Goal: Information Seeking & Learning: Check status

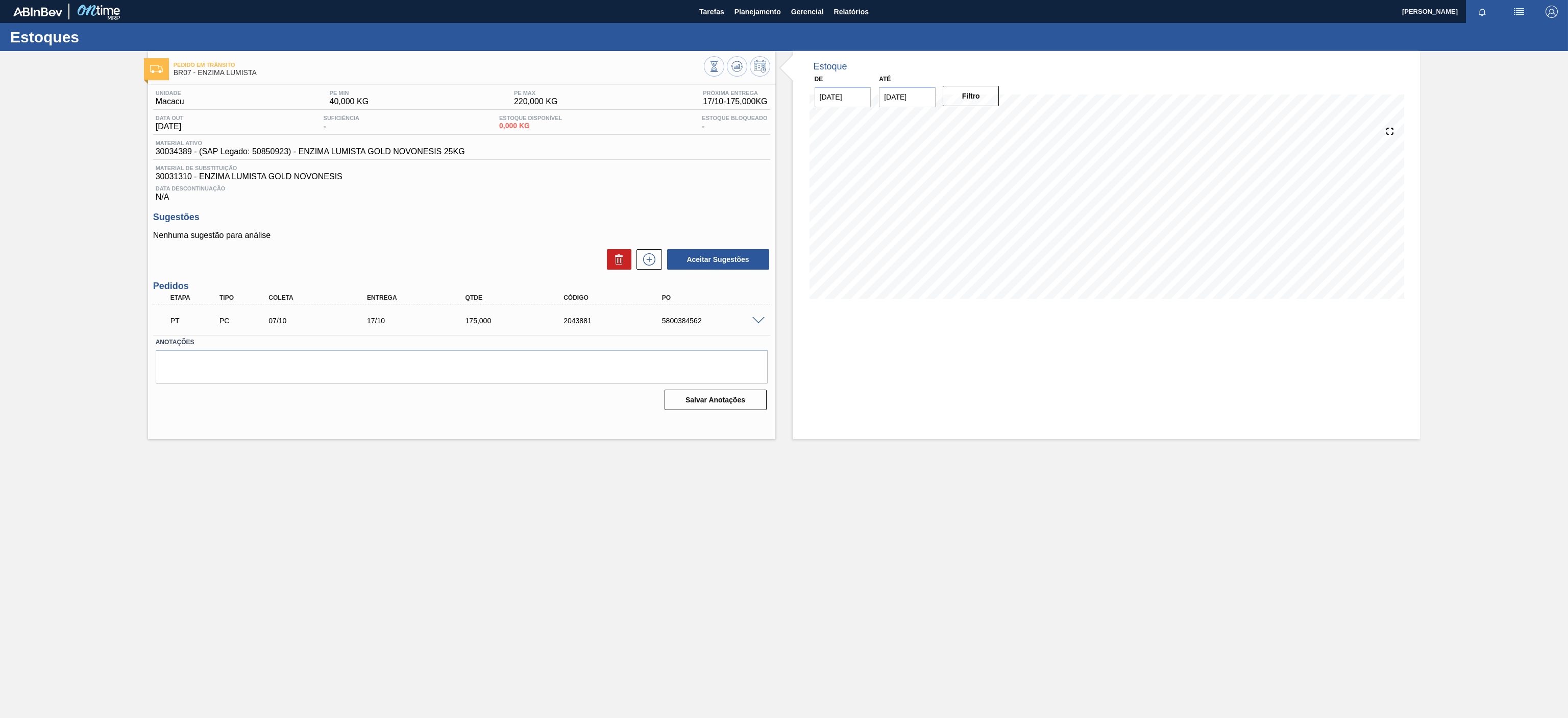
click at [549, 507] on main "Tarefas Planejamento Gerencial Relatórios [PERSON_NAME] Marcar todas como lido …" at bounding box center [784, 359] width 1568 height 718
click at [762, 17] on button "Planejamento" at bounding box center [757, 11] width 56 height 23
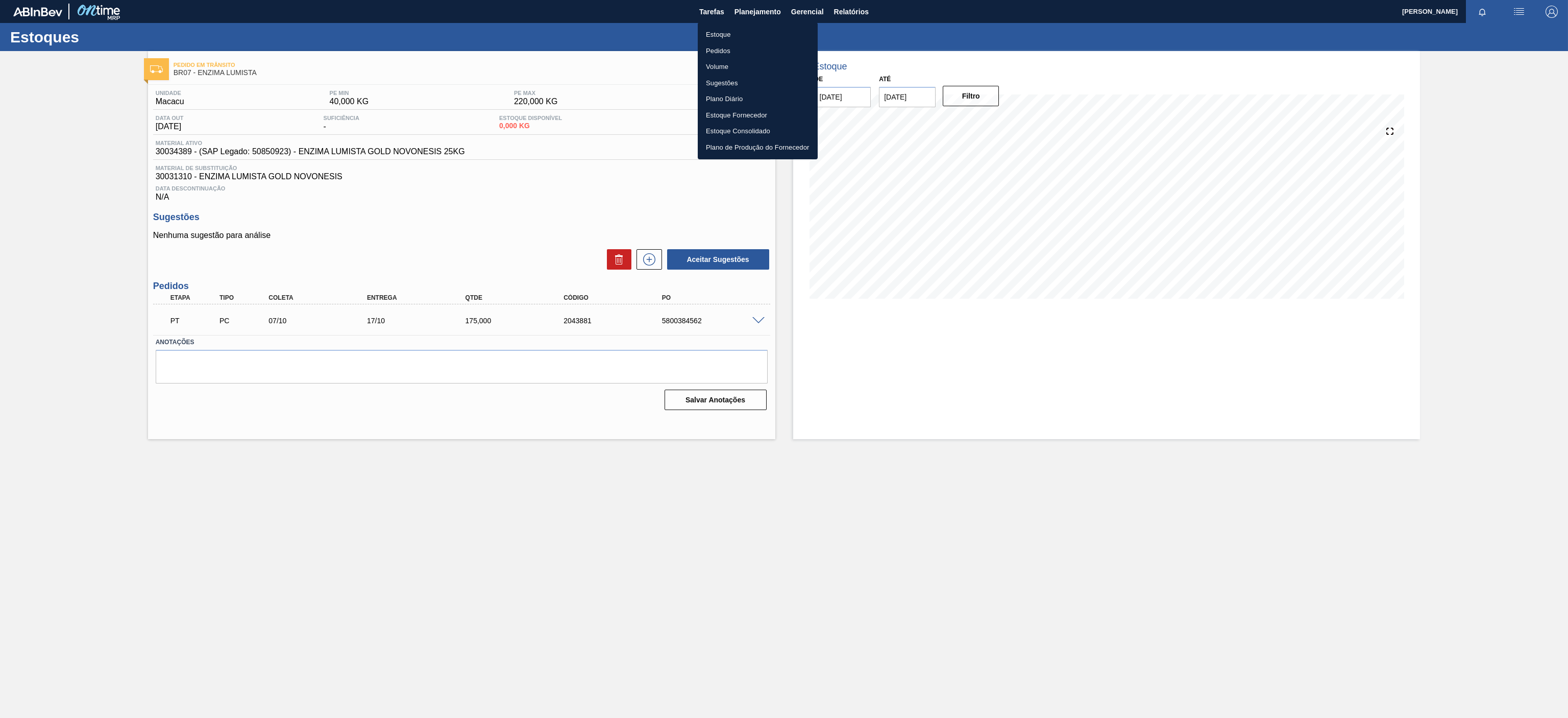
click at [722, 32] on li "Estoque" at bounding box center [758, 35] width 120 height 16
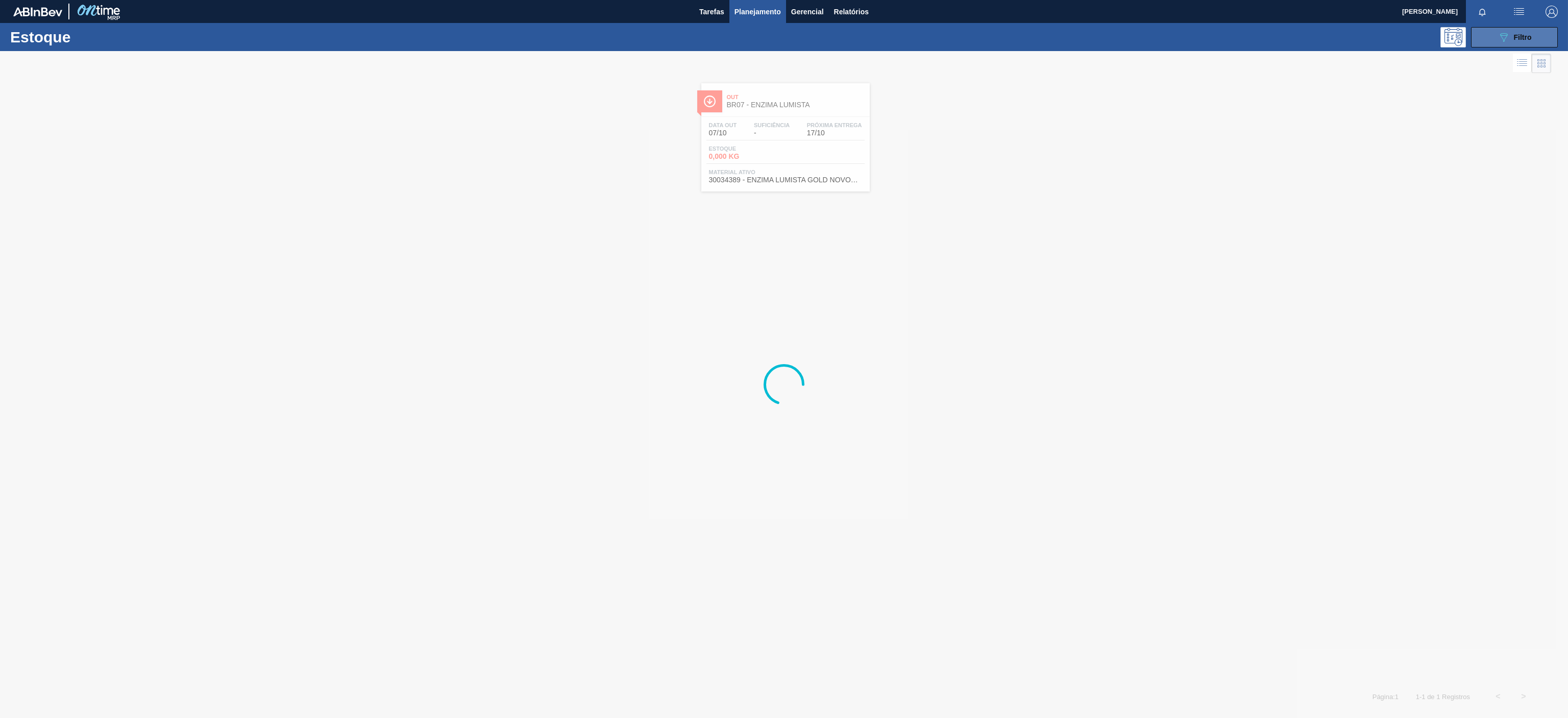
click at [1527, 30] on button "089F7B8B-B2A5-4AFE-B5C0-19BA573D28AC Filtro" at bounding box center [1514, 38] width 87 height 21
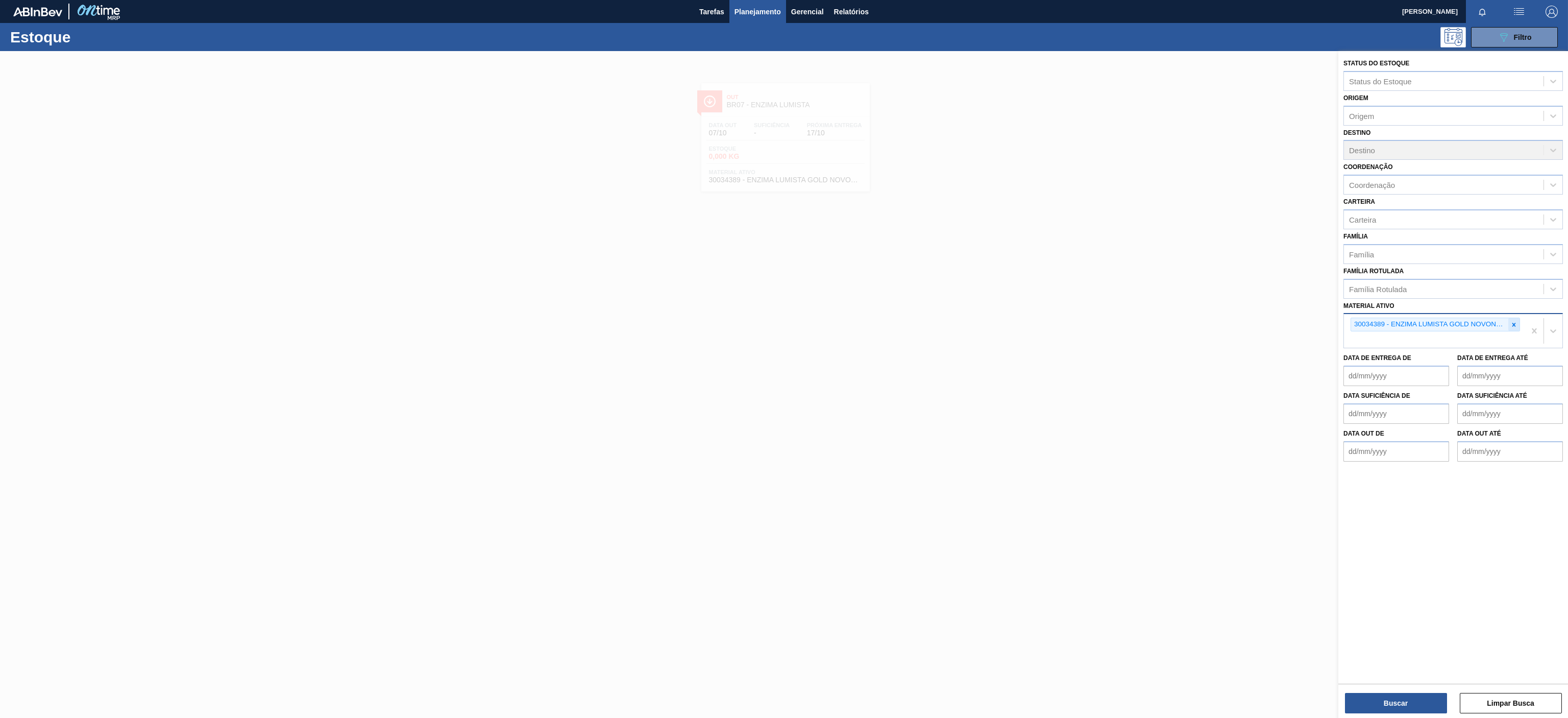
click at [1511, 326] on icon at bounding box center [1514, 325] width 7 height 7
paste ativo "30002876"
type ativo "30002876"
click at [1378, 341] on div "30002876 - KIT PEPSI COLA ZERO NF" at bounding box center [1453, 348] width 219 height 19
click at [1379, 708] on button "Buscar" at bounding box center [1396, 703] width 102 height 21
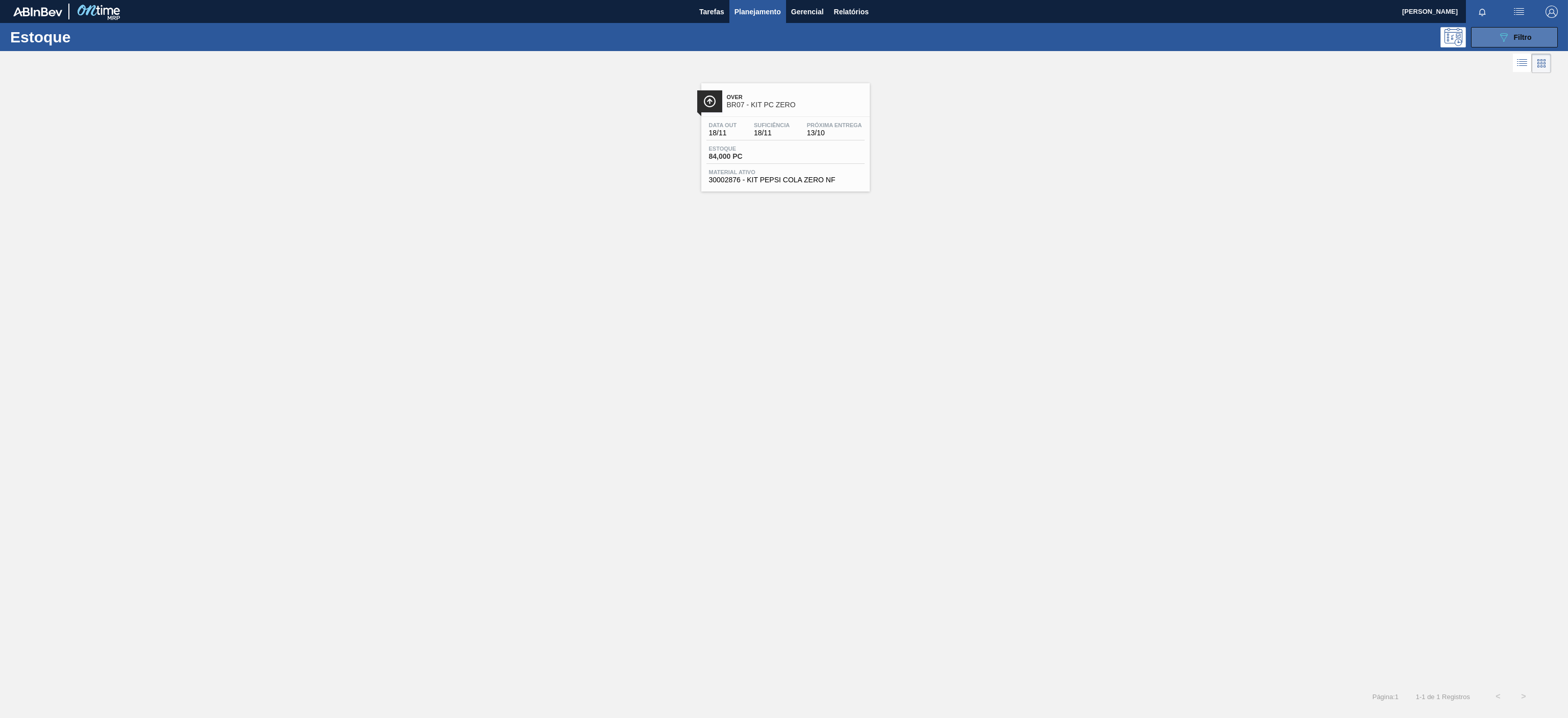
click at [1521, 37] on span "Filtro" at bounding box center [1523, 37] width 18 height 8
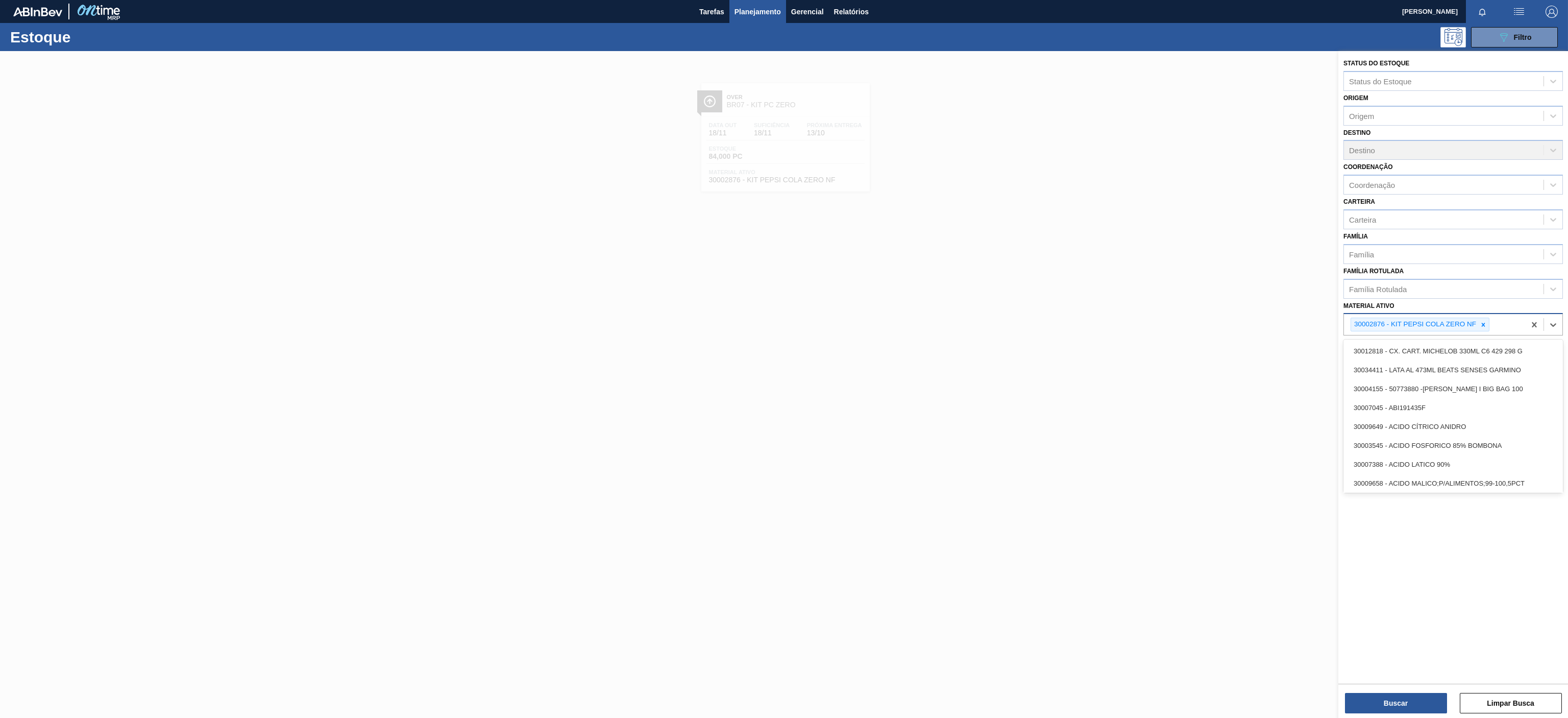
click at [1479, 333] on div "30002876 - KIT PEPSI COLA ZERO NF" at bounding box center [1435, 325] width 182 height 21
click at [1486, 319] on div at bounding box center [1483, 324] width 11 height 13
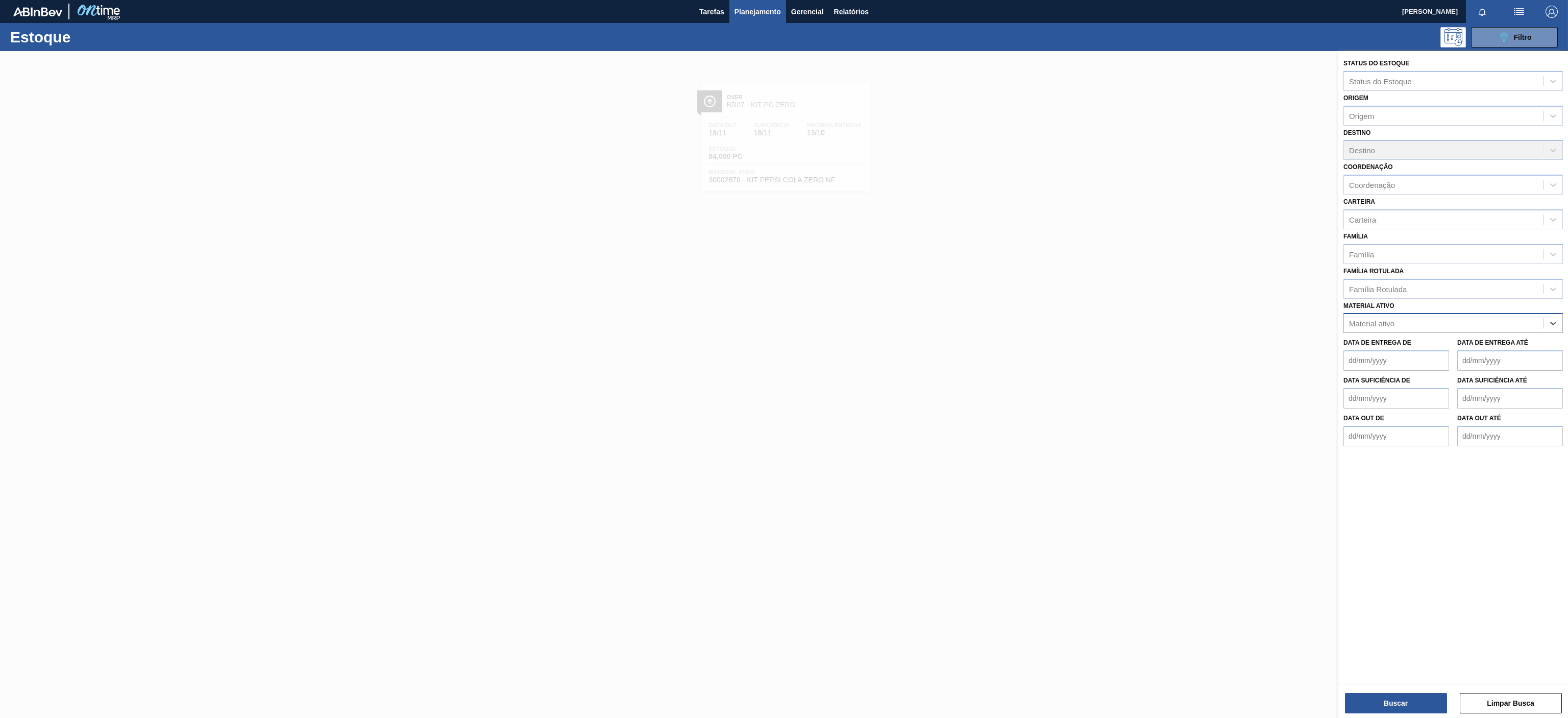
click at [1392, 322] on div "Material ativo" at bounding box center [1372, 324] width 45 height 9
click at [1384, 319] on div "Material ativo" at bounding box center [1444, 323] width 199 height 15
click at [1129, 221] on div at bounding box center [784, 410] width 1568 height 718
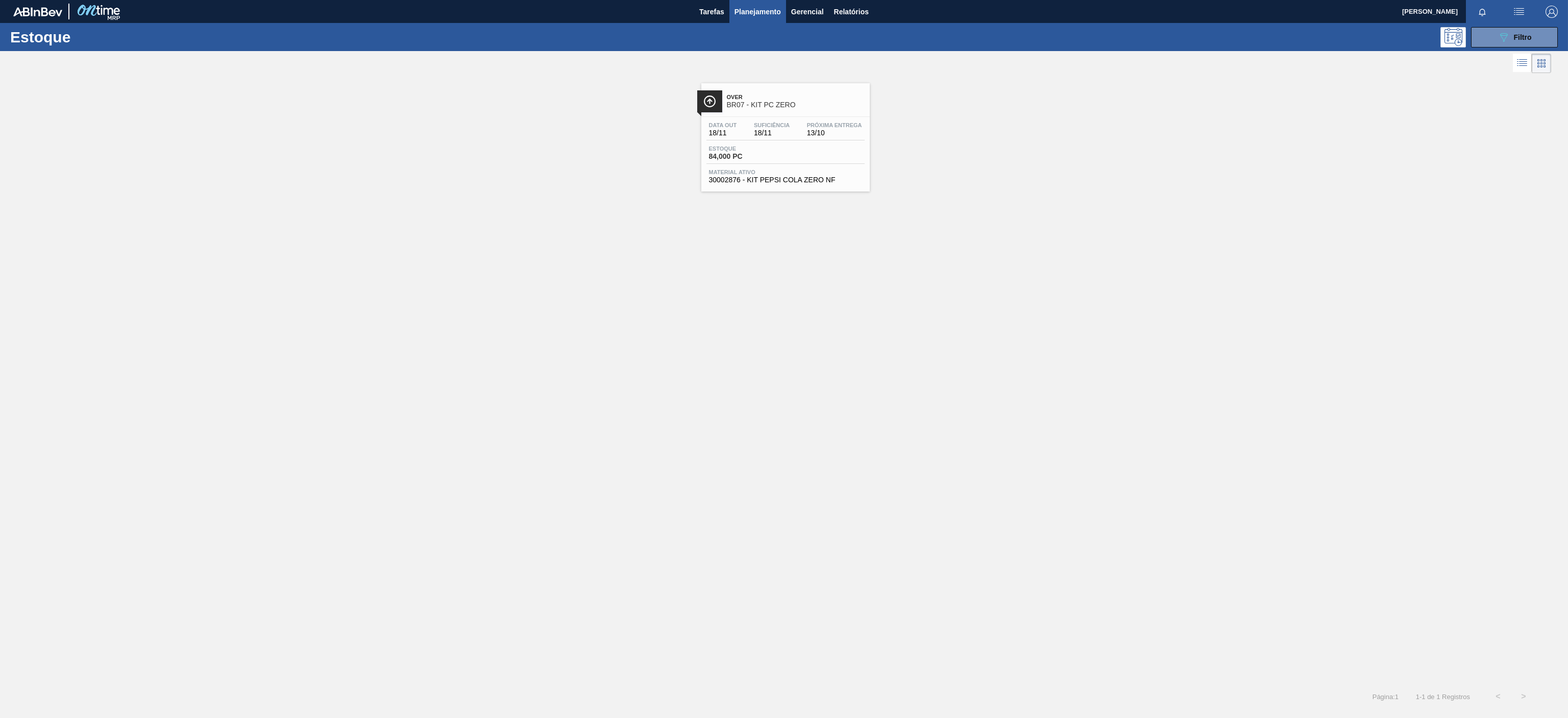
click at [1200, 375] on div "Over BR07 - KIT PC ZERO Data [DATE] Suficiência 18/11 Próxima Entrega 13/10 Est…" at bounding box center [784, 379] width 1568 height 608
click at [1502, 39] on icon "089F7B8B-B2A5-4AFE-B5C0-19BA573D28AC" at bounding box center [1504, 37] width 13 height 13
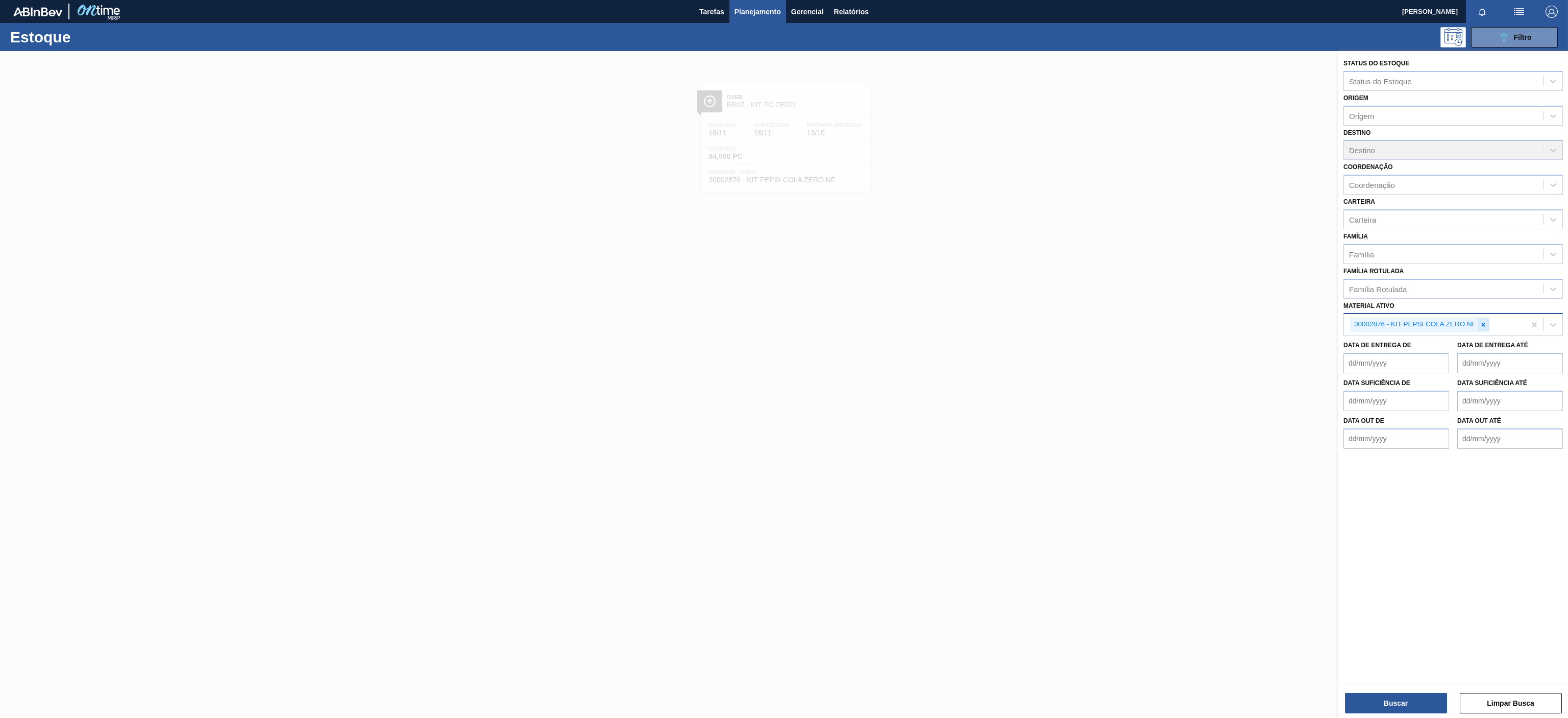
click at [1483, 328] on icon at bounding box center [1484, 325] width 7 height 7
paste ativo "30004536"
type ativo "30004536"
click at [1378, 363] on de "Data de Entrega de" at bounding box center [1396, 361] width 106 height 21
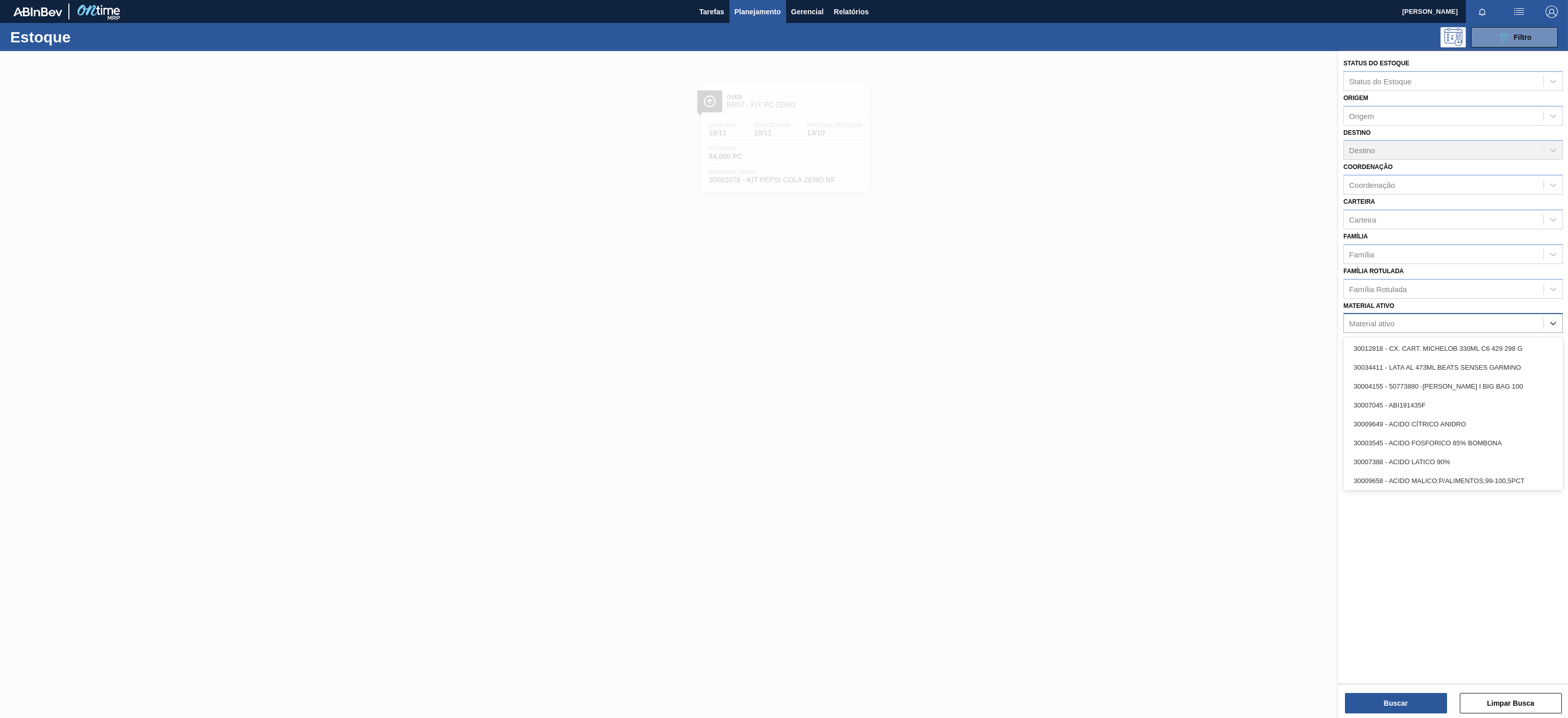
click at [1418, 316] on div "Material ativo" at bounding box center [1444, 323] width 199 height 15
paste ativo "30004536"
type ativo "30004536"
drag, startPoint x: 1394, startPoint y: 346, endPoint x: 1394, endPoint y: 354, distance: 8.0
click at [1394, 348] on div "30004536 - TAMPA PLAST INJECAP GCA S/LINER" at bounding box center [1453, 348] width 219 height 19
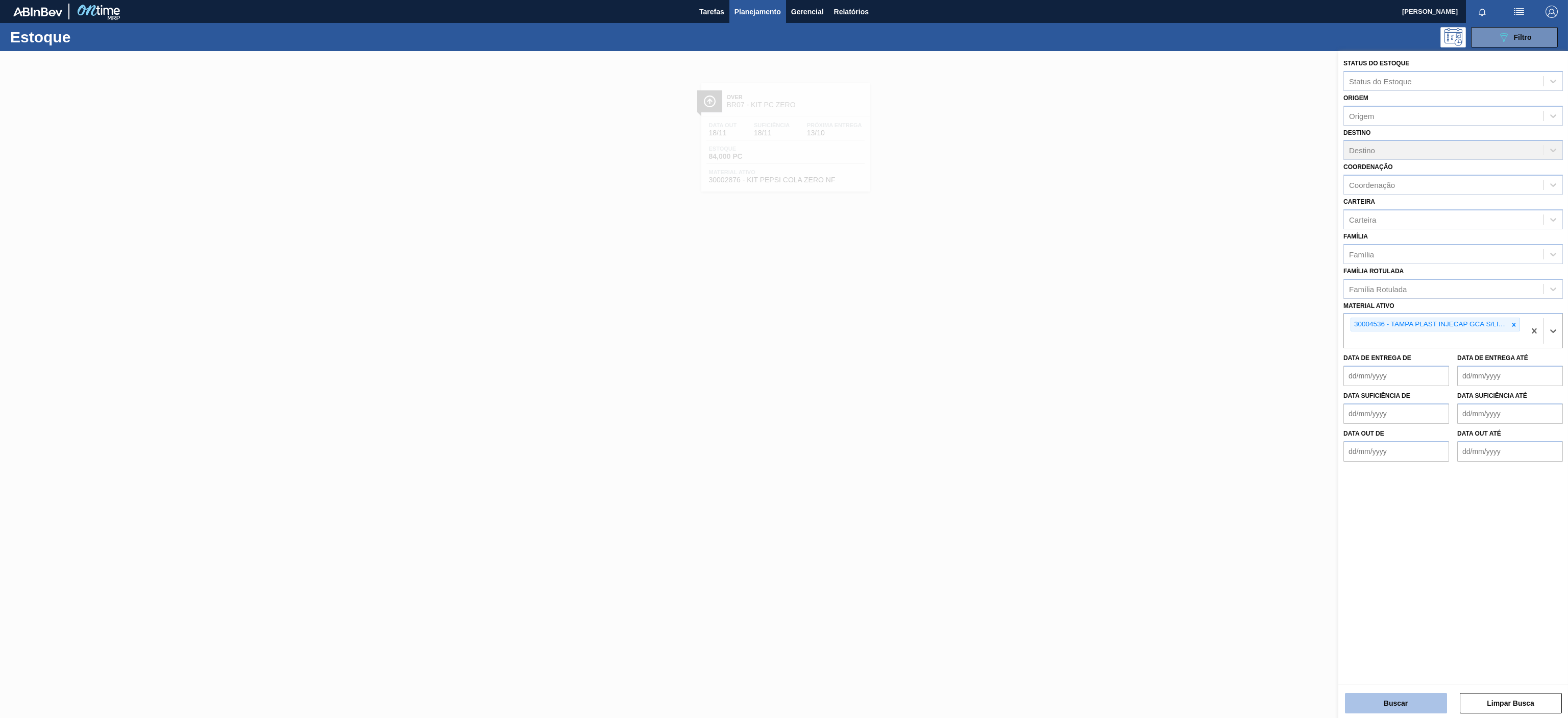
click at [1410, 705] on button "Buscar" at bounding box center [1396, 703] width 102 height 21
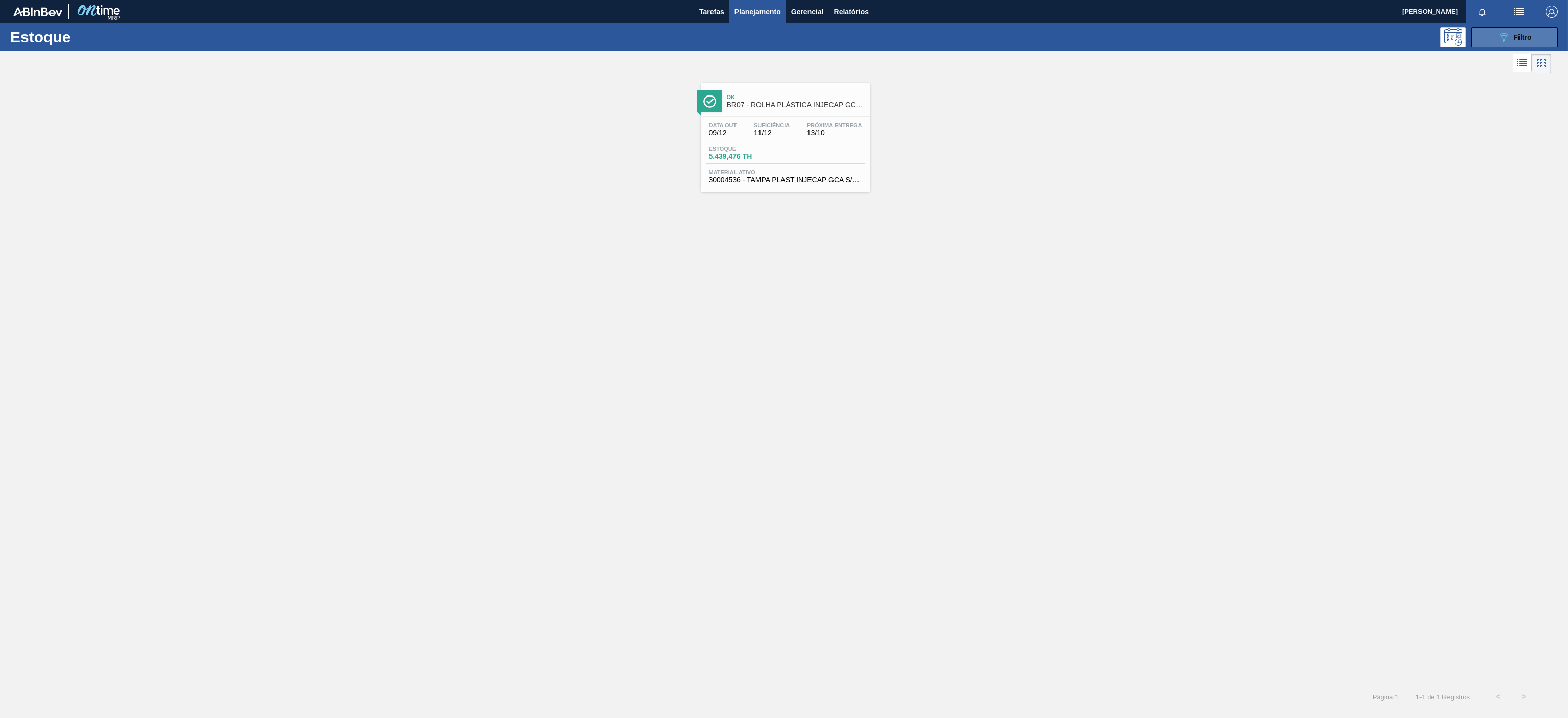
click at [1486, 47] on button "089F7B8B-B2A5-4AFE-B5C0-19BA573D28AC Filtro" at bounding box center [1514, 38] width 87 height 21
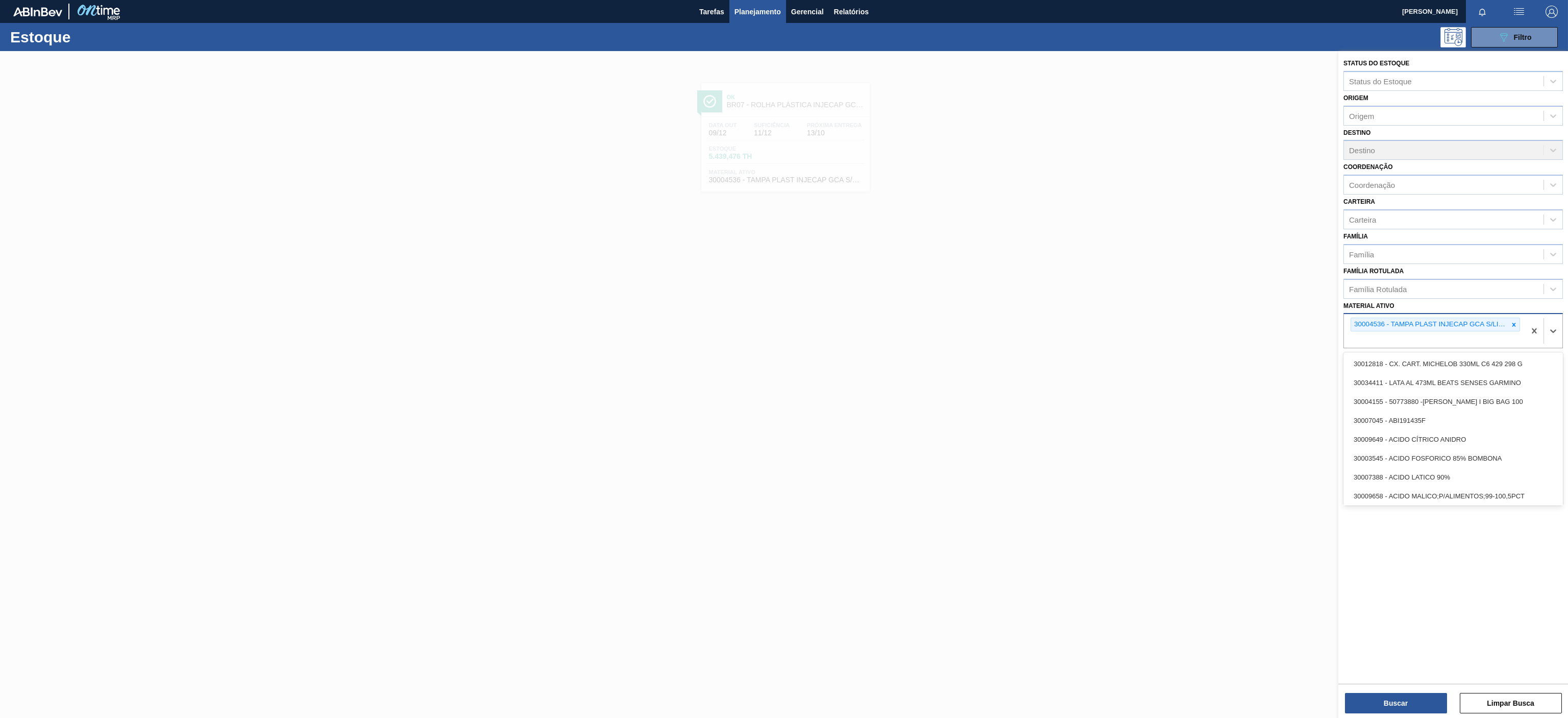
click at [1512, 331] on div "30004536 - TAMPA PLAST INJECAP GCA S/LINER" at bounding box center [1435, 324] width 170 height 14
click at [1512, 330] on div at bounding box center [1514, 324] width 11 height 13
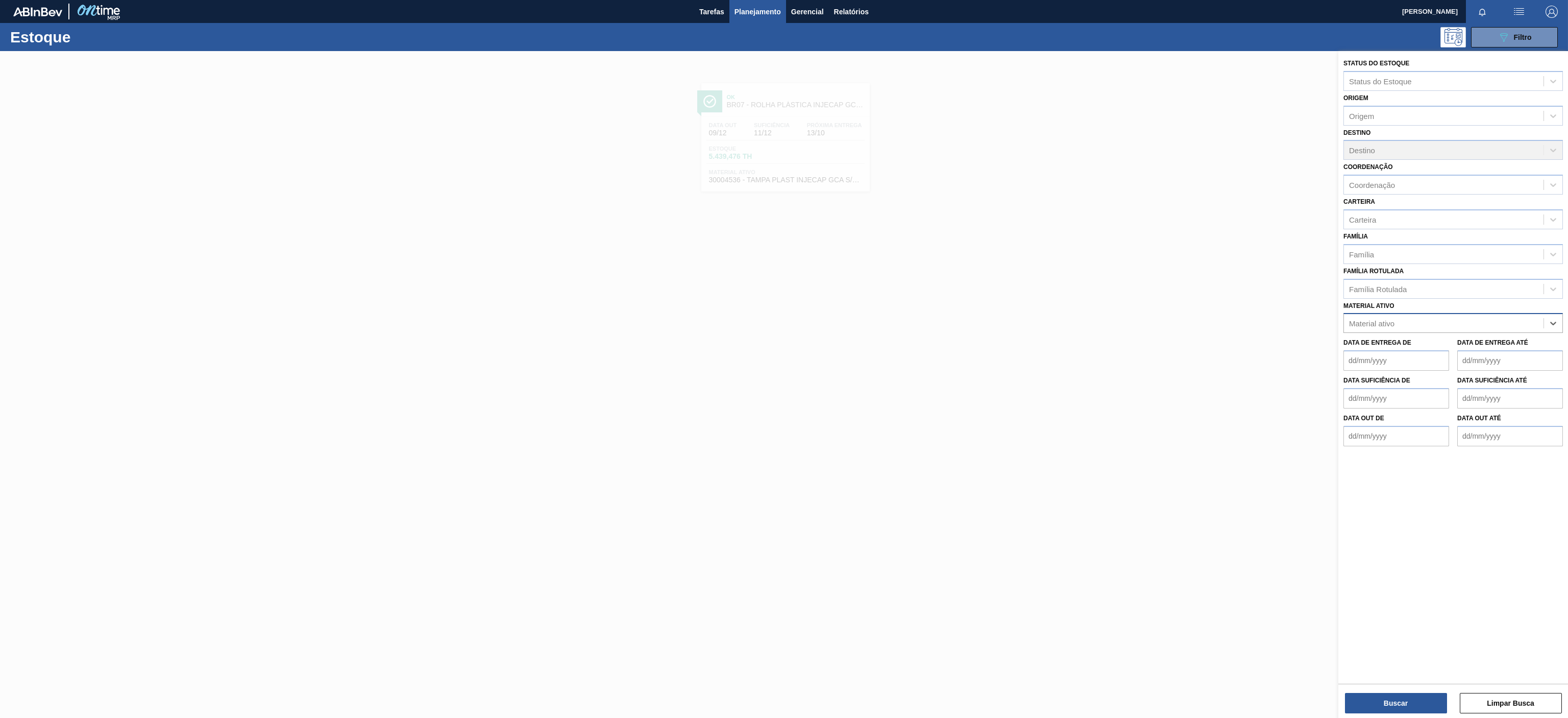
click at [1515, 329] on div "Material ativo" at bounding box center [1444, 323] width 199 height 15
click at [1427, 326] on div "Material ativo" at bounding box center [1444, 323] width 199 height 15
paste ativo "30030718"
type ativo "30030718"
click at [1386, 344] on div "30030718 - FILME CONTR 390X60 PC BLACK 350ML NIV24" at bounding box center [1453, 348] width 219 height 19
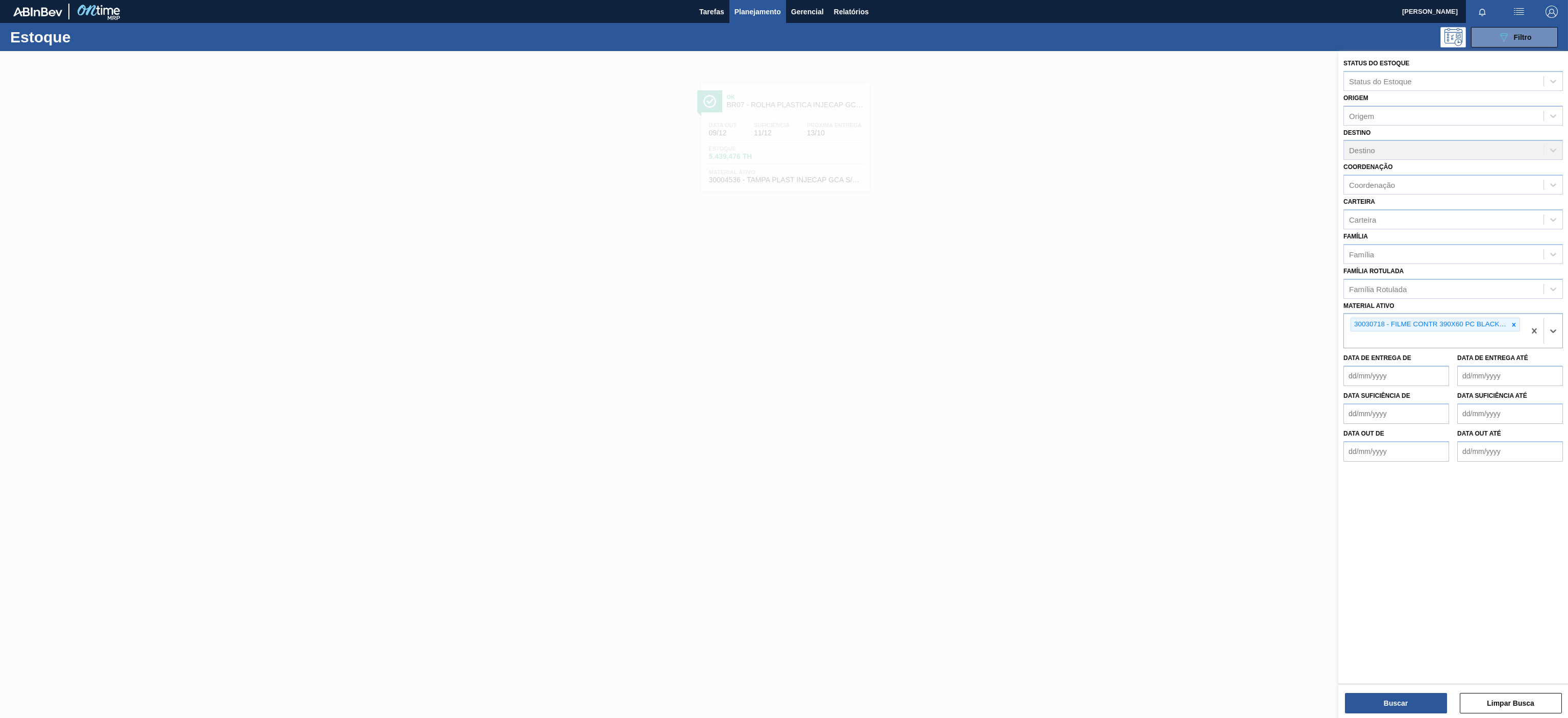
click at [1366, 683] on div "Buscar Limpar Busca" at bounding box center [1453, 697] width 230 height 29
click at [1346, 694] on button "Buscar" at bounding box center [1396, 703] width 102 height 21
